Goal: Information Seeking & Learning: Check status

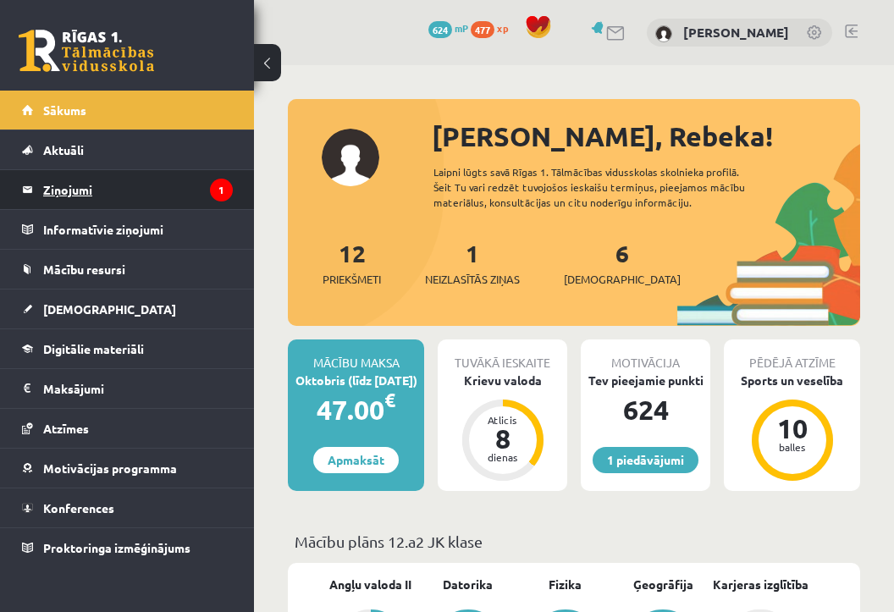
click at [184, 189] on legend "Ziņojumi 1" at bounding box center [138, 189] width 190 height 39
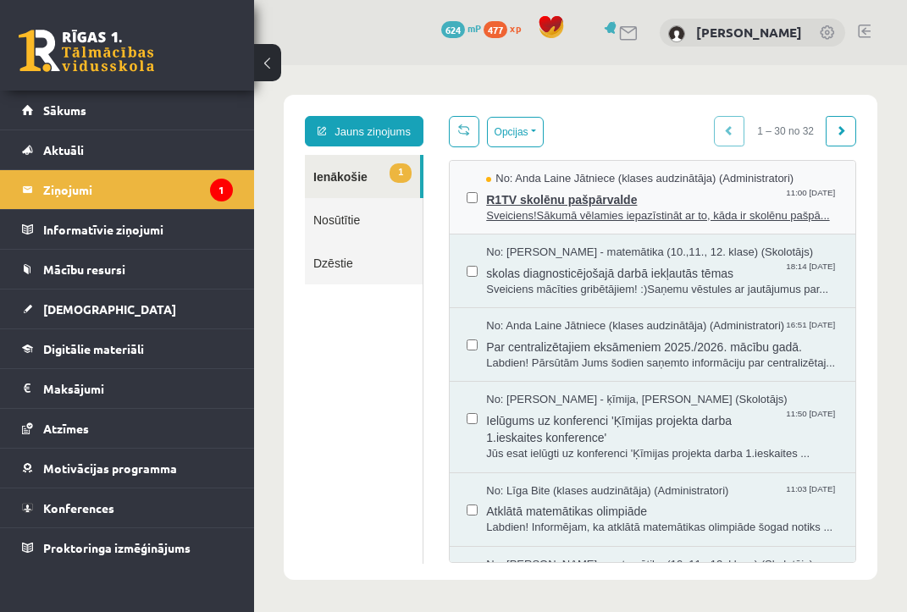
click at [603, 208] on span "R1TV skolēnu pašpārvalde" at bounding box center [662, 197] width 352 height 21
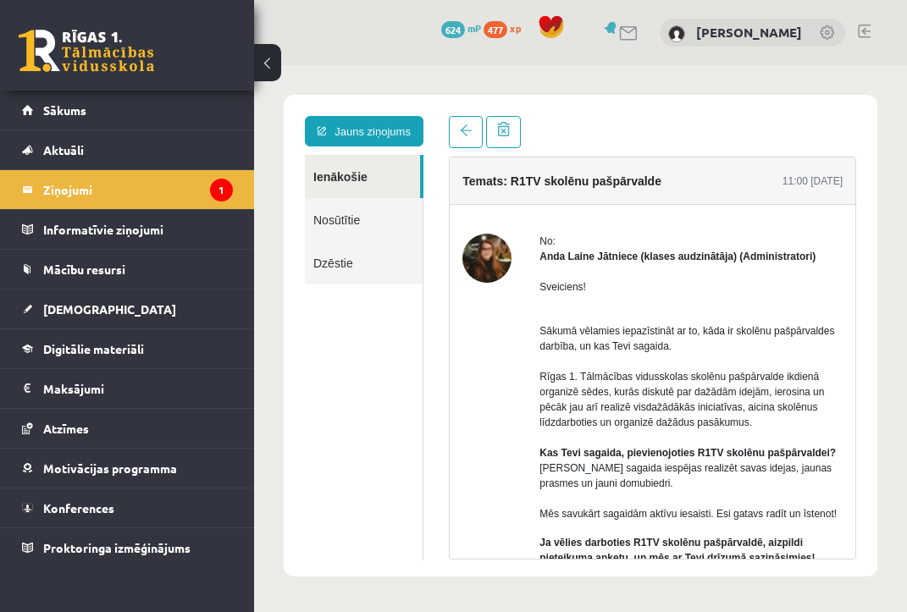
click at [268, 58] on button at bounding box center [267, 62] width 27 height 37
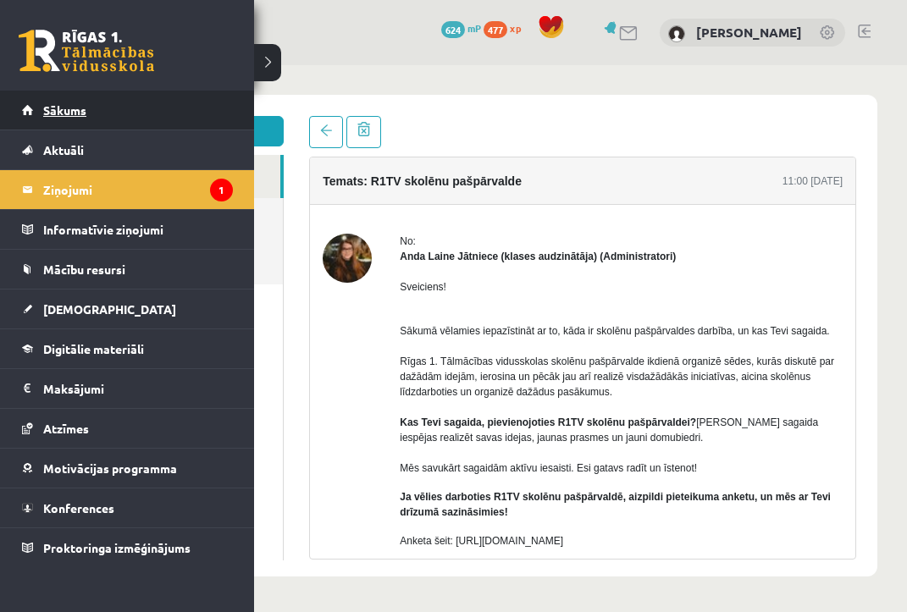
click at [89, 112] on link "Sākums" at bounding box center [127, 110] width 211 height 39
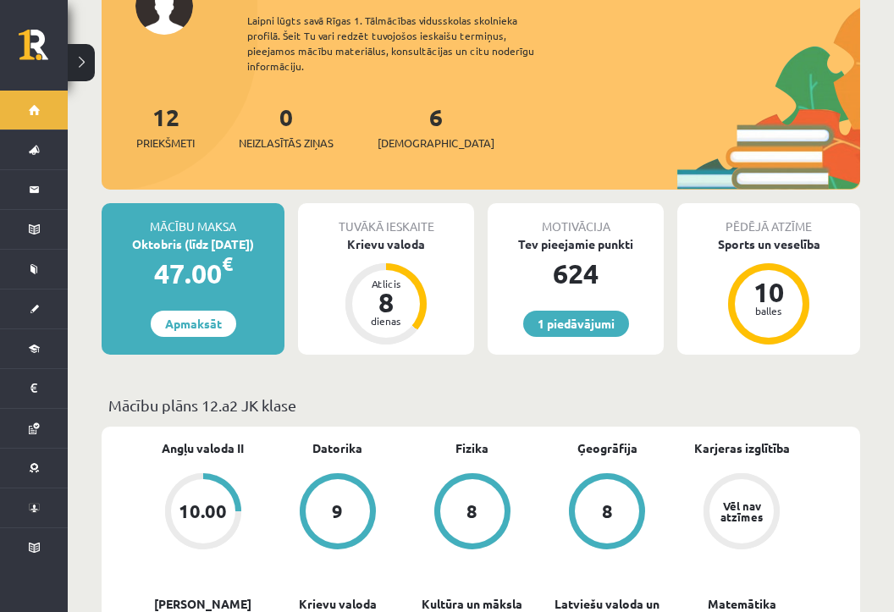
scroll to position [174, 0]
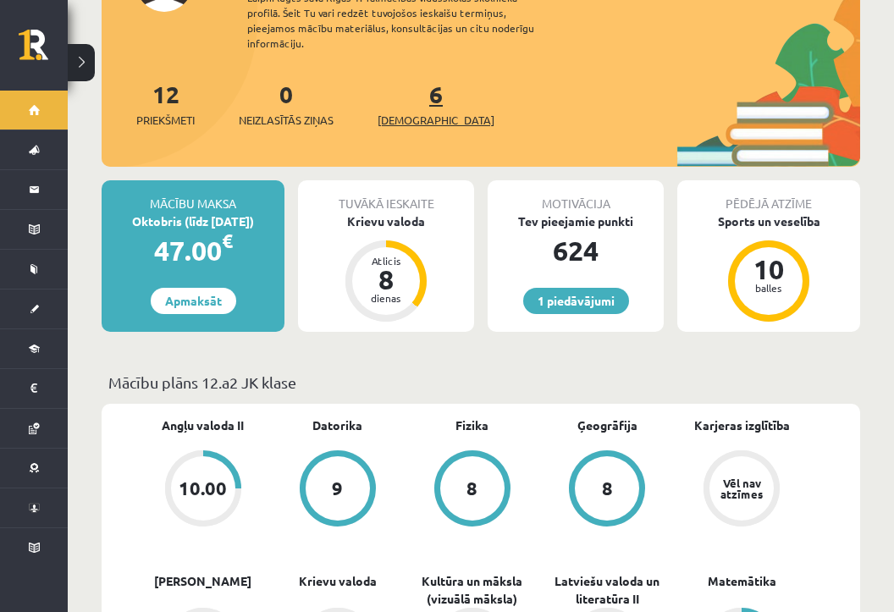
click at [411, 87] on link "6 Ieskaites" at bounding box center [436, 104] width 117 height 50
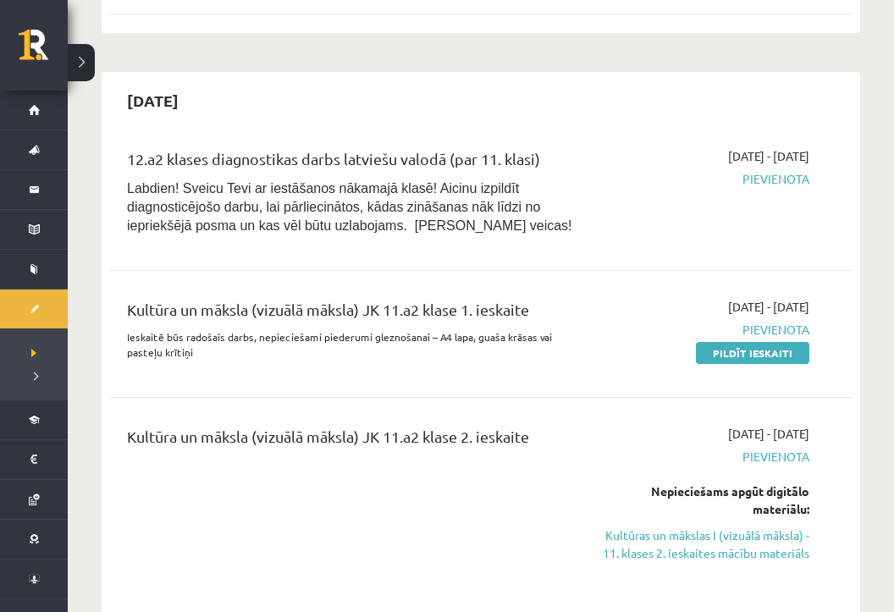
scroll to position [547, 0]
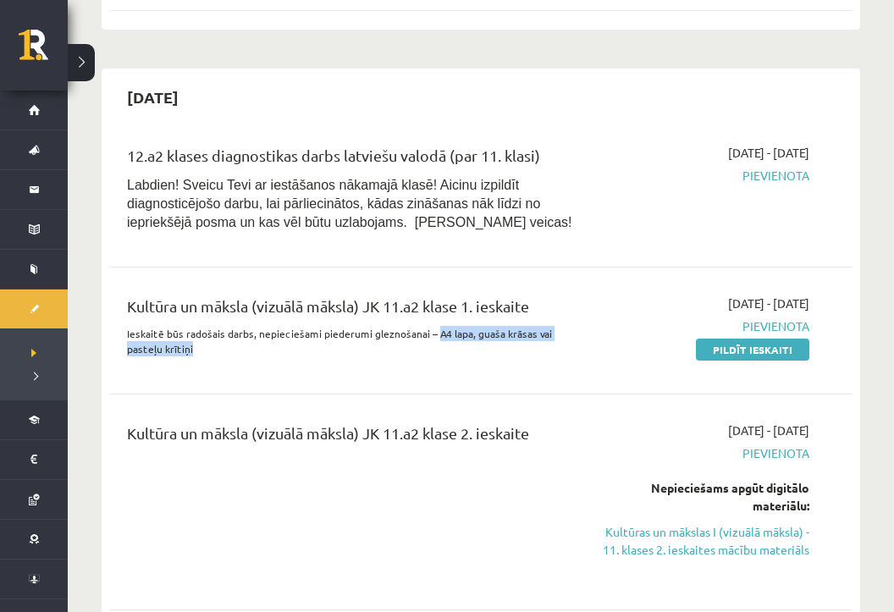
drag, startPoint x: 429, startPoint y: 335, endPoint x: 526, endPoint y: 344, distance: 96.9
click at [526, 344] on p "Ieskaitē būs radošais darbs, nepieciešami piederumi gleznošanai – A4 lapa, guaš…" at bounding box center [350, 341] width 446 height 30
click at [505, 352] on p "Ieskaitē būs radošais darbs, nepieciešami piederumi gleznošanai – A4 lapa, guaš…" at bounding box center [350, 341] width 446 height 30
